Goal: Navigation & Orientation: Find specific page/section

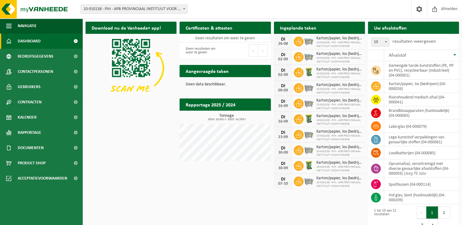
drag, startPoint x: 144, startPoint y: 140, endPoint x: 113, endPoint y: 104, distance: 47.4
click at [144, 140] on div "Download nu de Vanheede+ app! Verberg Certificaten & attesten Bekijk uw certifi…" at bounding box center [272, 127] width 377 height 217
drag, startPoint x: 142, startPoint y: 121, endPoint x: 15, endPoint y: 118, distance: 127.1
click at [142, 121] on div "Download nu de Vanheede+ app! Verberg Certificaten & attesten Bekijk uw certifi…" at bounding box center [272, 127] width 377 height 217
click at [126, 197] on div "Download nu de Vanheede+ app! Verberg Certificaten & attesten Bekijk uw certifi…" at bounding box center [272, 127] width 377 height 217
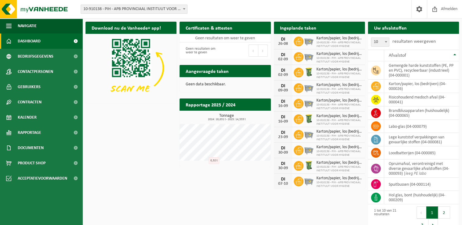
click at [149, 161] on div "Download nu de Vanheede+ app! Verberg Certificaten & attesten Bekijk uw certifi…" at bounding box center [272, 127] width 377 height 217
click at [129, 149] on div "Download nu de Vanheede+ app! Verberg Certificaten & attesten Bekijk uw certifi…" at bounding box center [272, 127] width 377 height 217
